Goal: Information Seeking & Learning: Learn about a topic

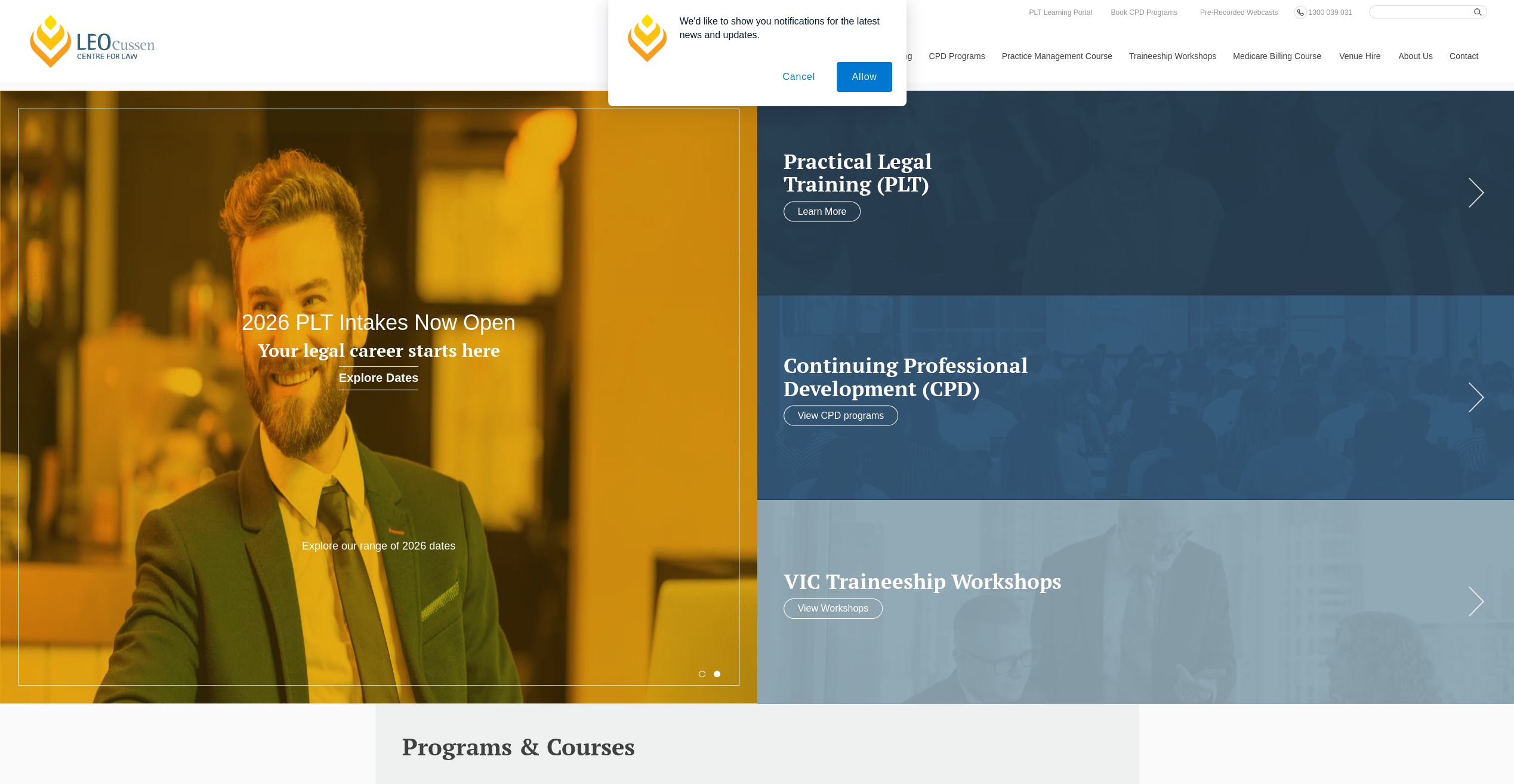
click at [863, 71] on button "Allow" at bounding box center [864, 77] width 55 height 30
